Goal: Obtain resource: Download file/media

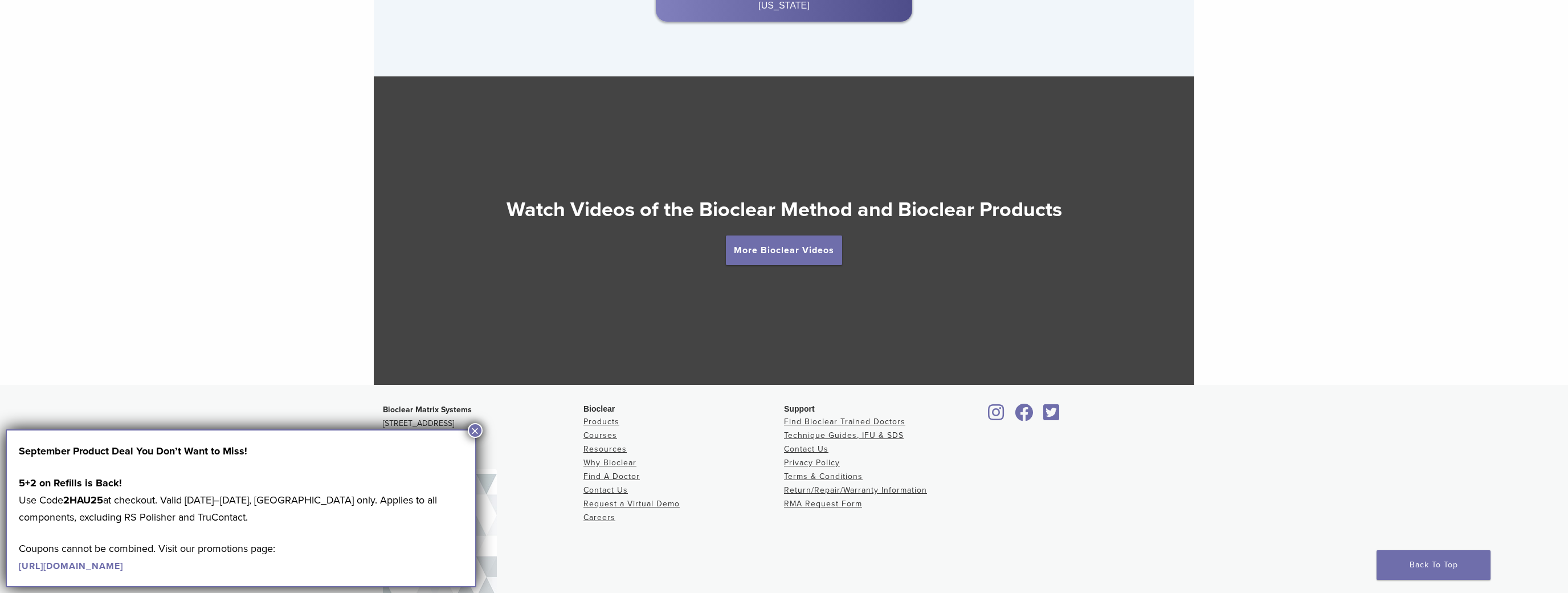
scroll to position [2141, 0]
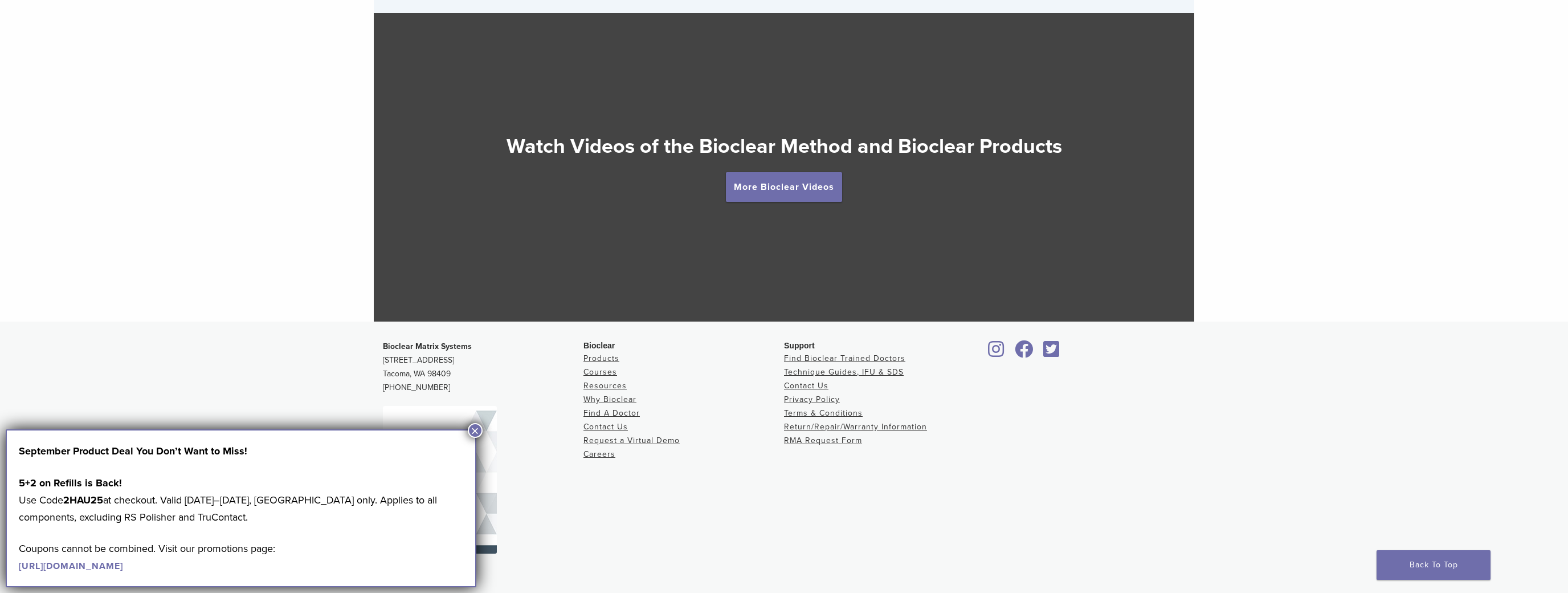
click at [479, 434] on button "×" at bounding box center [475, 430] width 15 height 15
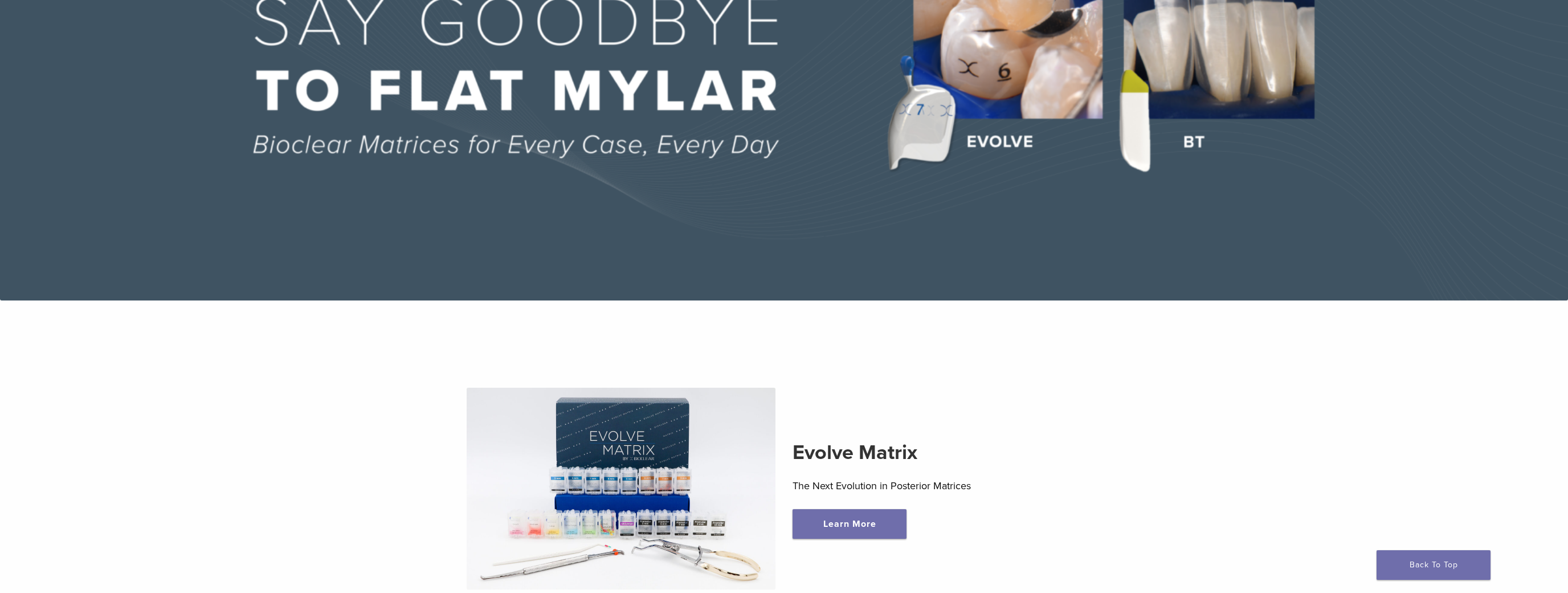
scroll to position [0, 0]
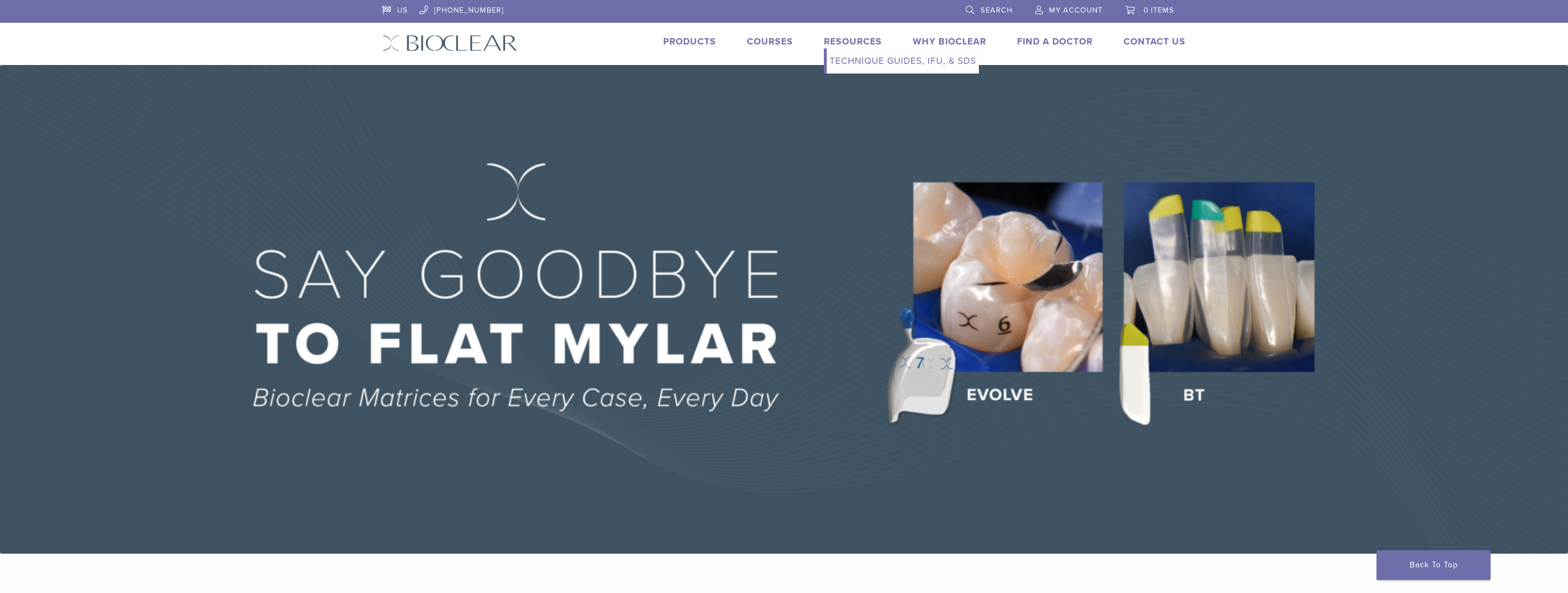
click at [849, 49] on link "Technique Guides, IFU, & SDS" at bounding box center [902, 61] width 152 height 25
click at [877, 59] on link "Technique Guides, IFU, & SDS" at bounding box center [902, 61] width 152 height 25
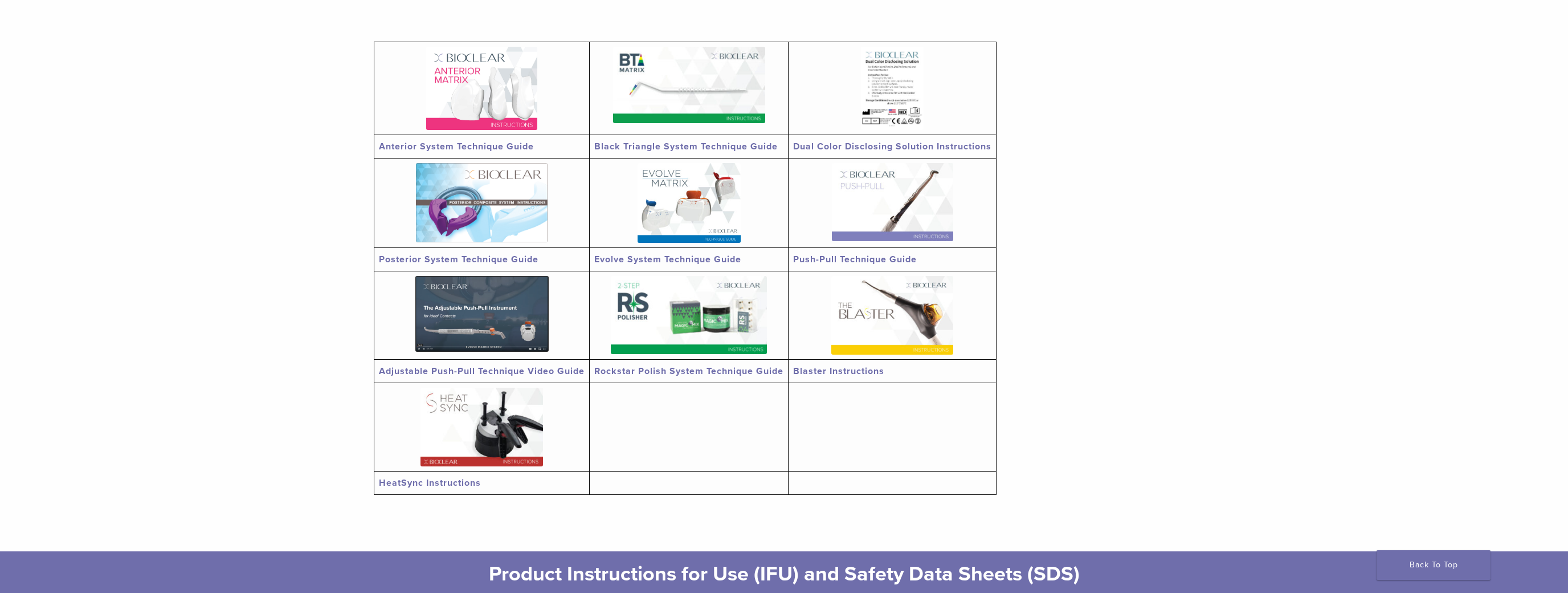
scroll to position [220, 0]
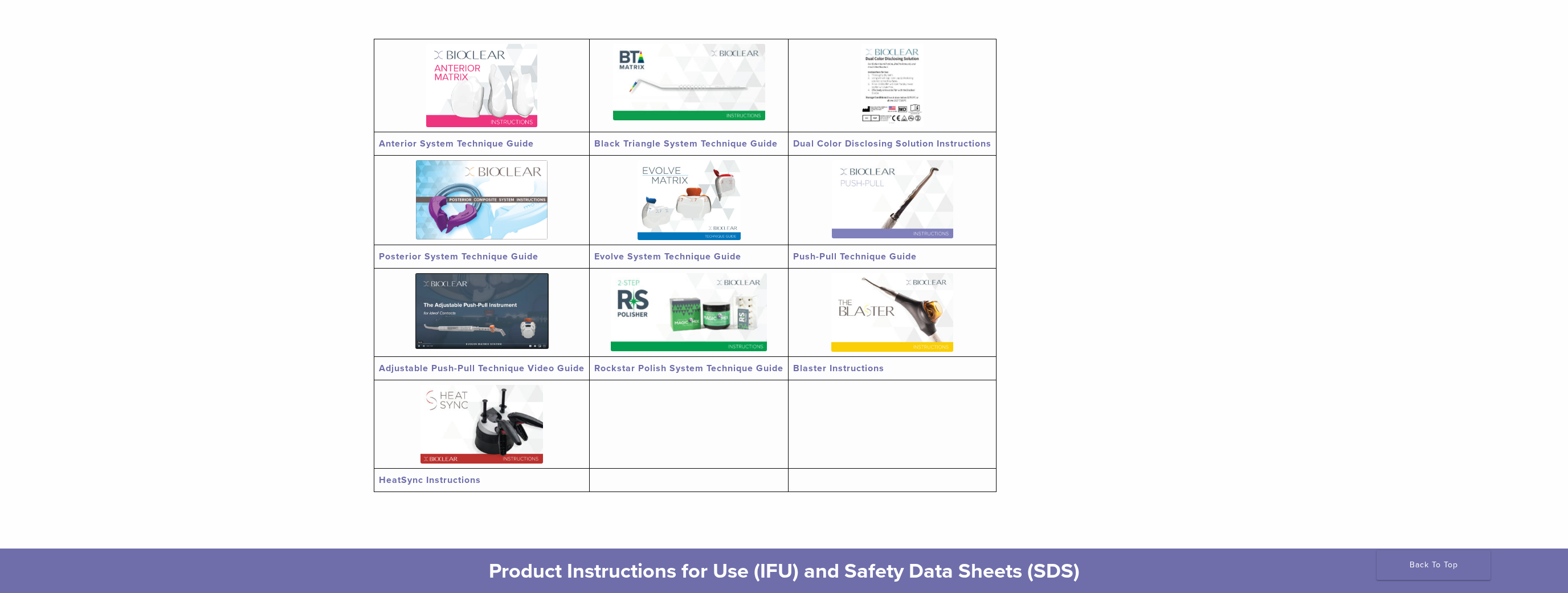
click at [722, 301] on img at bounding box center [688, 311] width 156 height 78
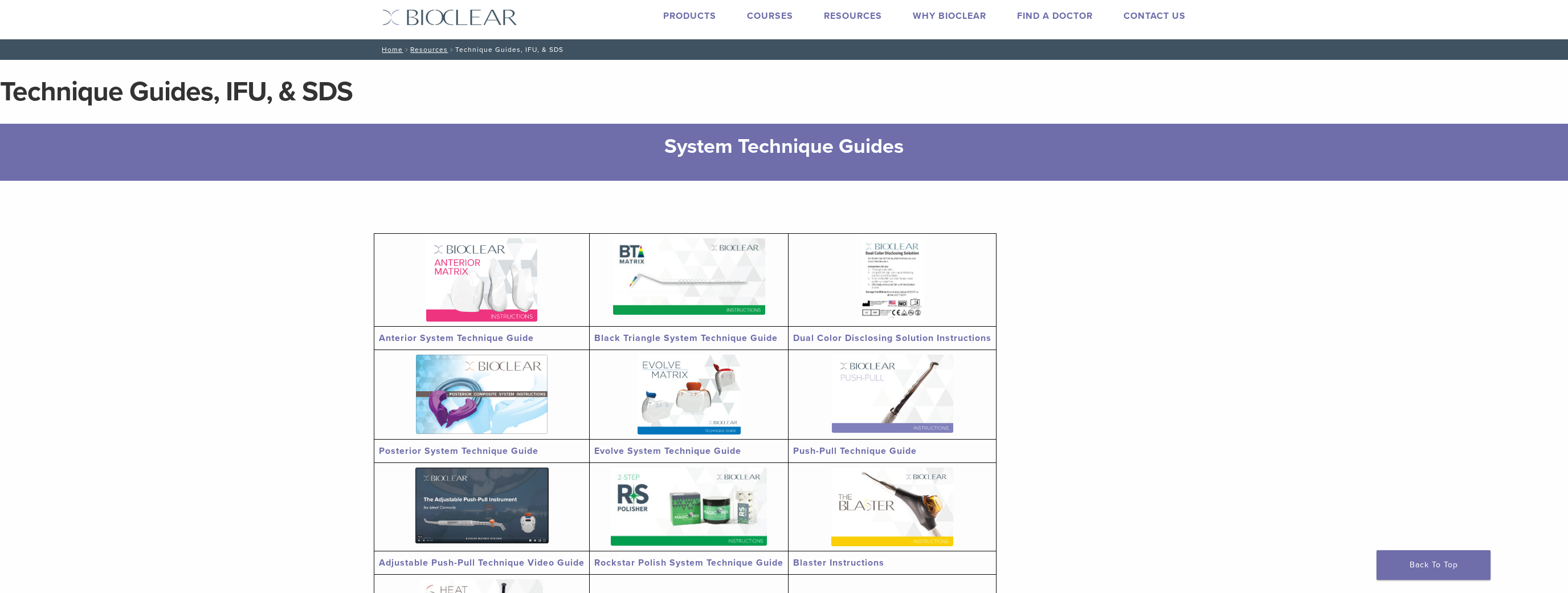
scroll to position [0, 0]
